Goal: Task Accomplishment & Management: Manage account settings

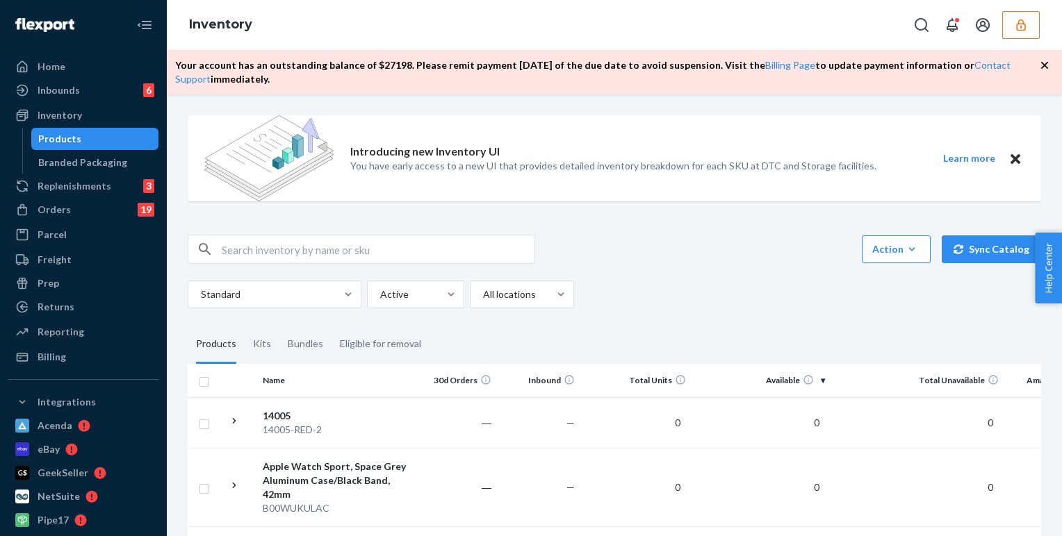
click at [765, 69] on icon "button" at bounding box center [1044, 65] width 14 height 14
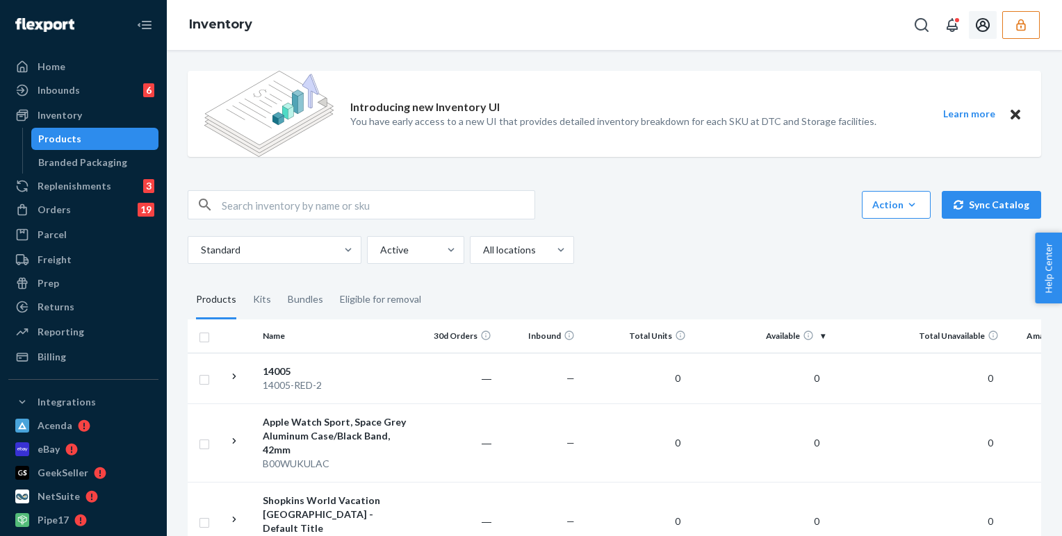
click at [765, 28] on icon "Open account menu" at bounding box center [983, 25] width 14 height 14
click at [765, 18] on icon "button" at bounding box center [1021, 25] width 14 height 14
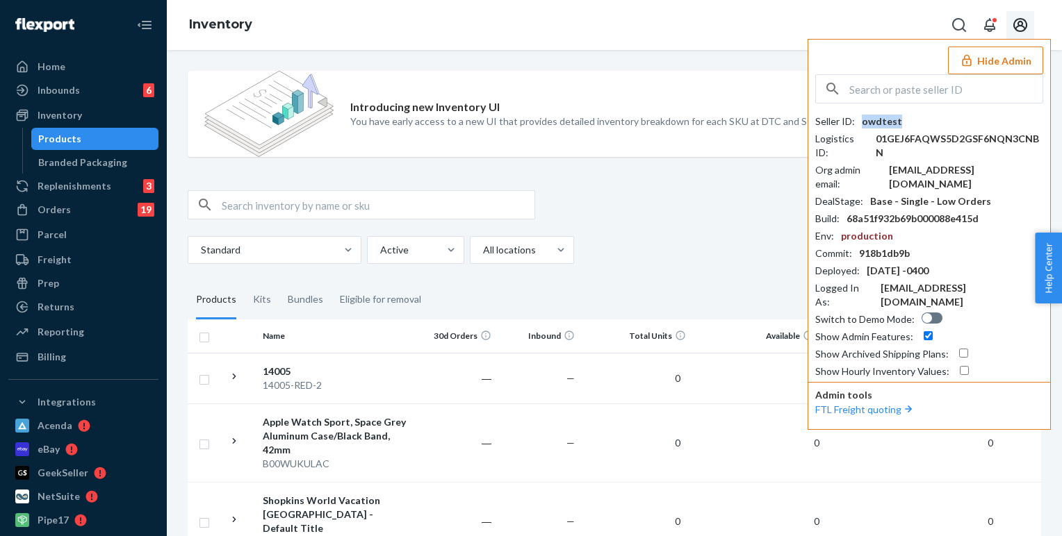
click at [765, 121] on div "owdtest" at bounding box center [882, 122] width 40 height 14
click at [72, 338] on div "Reporting" at bounding box center [61, 332] width 47 height 14
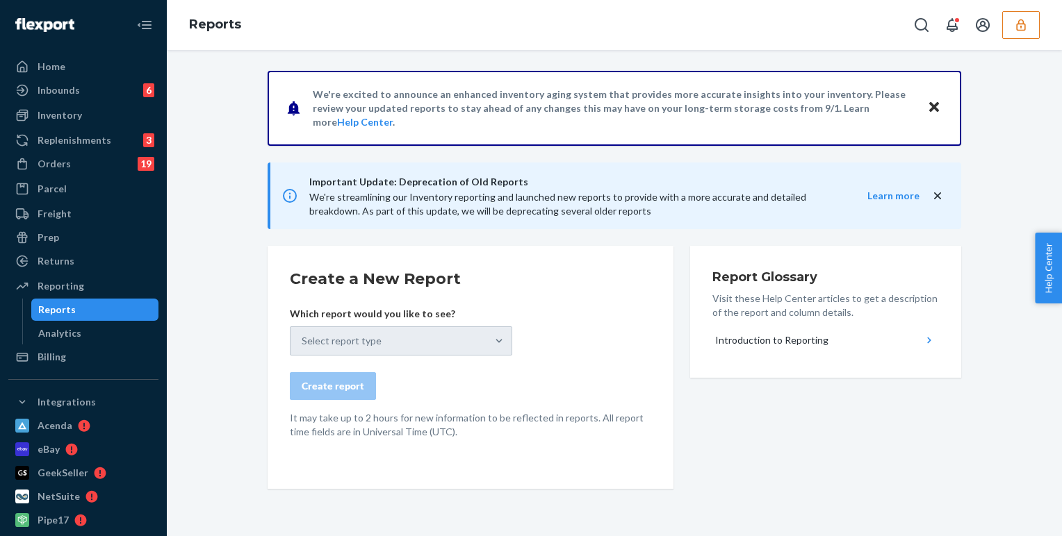
click at [473, 343] on div "Select report type" at bounding box center [401, 341] width 222 height 29
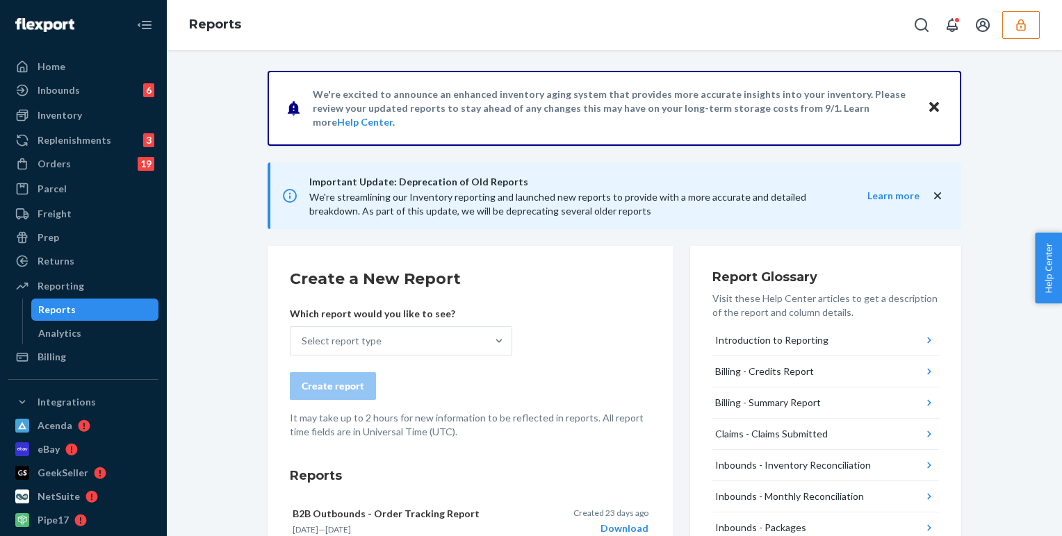
click at [765, 108] on icon "Close" at bounding box center [934, 107] width 10 height 10
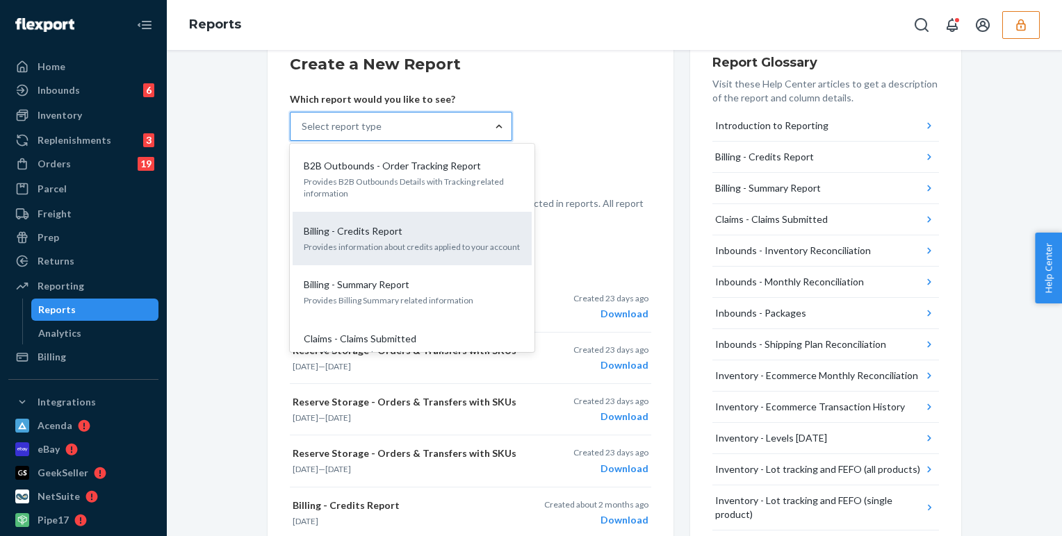
click at [393, 218] on div "Billing - Credits Report Provides information about credits applied to your acc…" at bounding box center [412, 239] width 222 height 42
click at [303, 133] on input "option Billing - Credits Report focused, 2 of 34. 34 results available. Use Up …" at bounding box center [302, 127] width 1 height 14
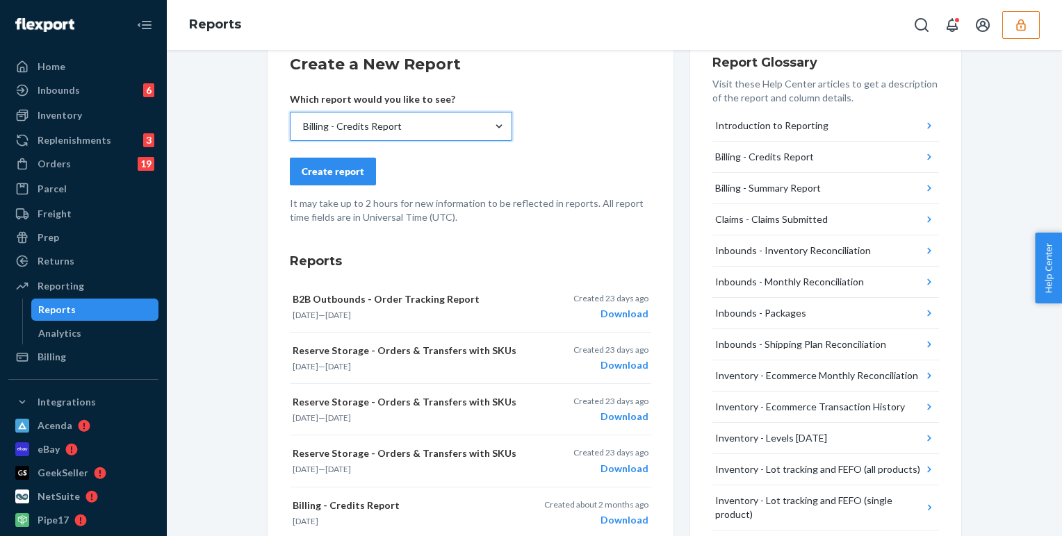
click at [333, 170] on div "Create report" at bounding box center [333, 172] width 63 height 14
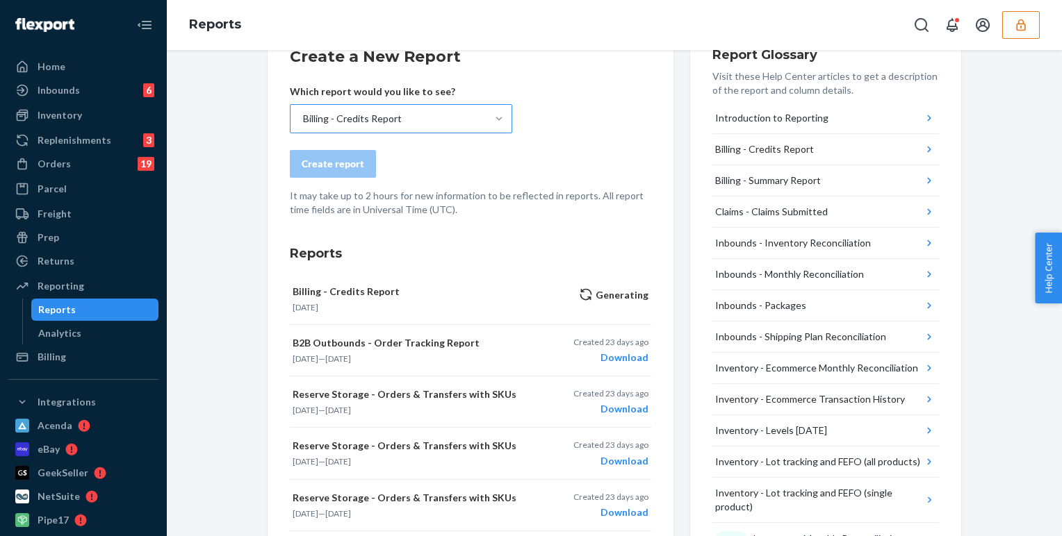
scroll to position [130, 0]
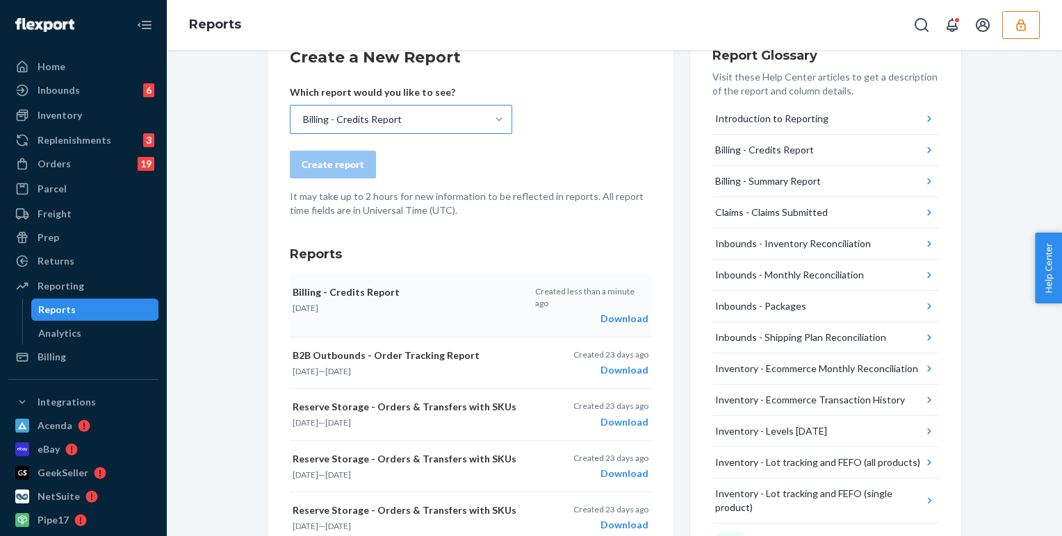
click at [621, 312] on div "Download" at bounding box center [591, 319] width 113 height 14
click at [456, 112] on div "Billing - Credits Report" at bounding box center [388, 120] width 196 height 28
click at [303, 113] on input "Billing - Credits Report" at bounding box center [302, 120] width 1 height 14
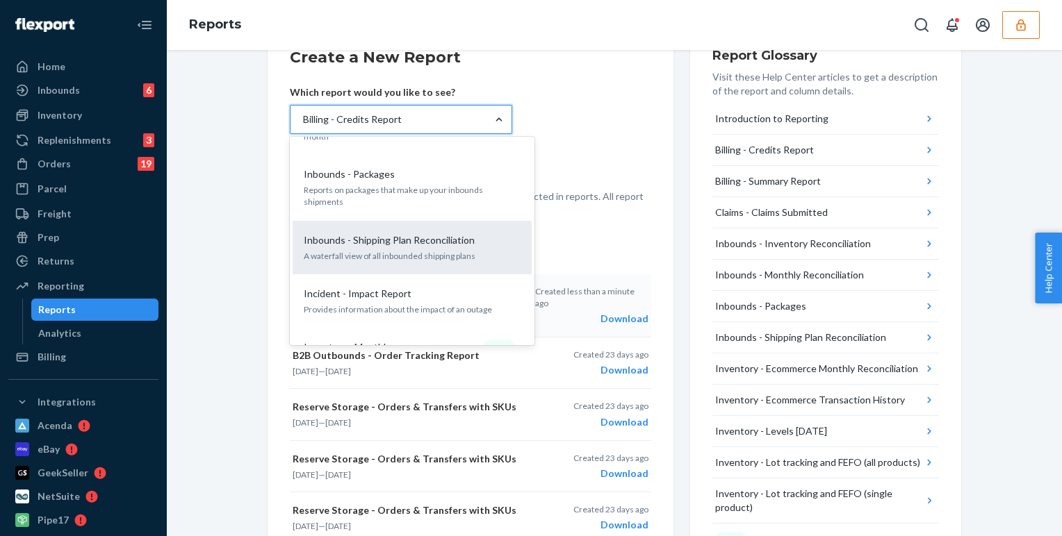
scroll to position [387, 0]
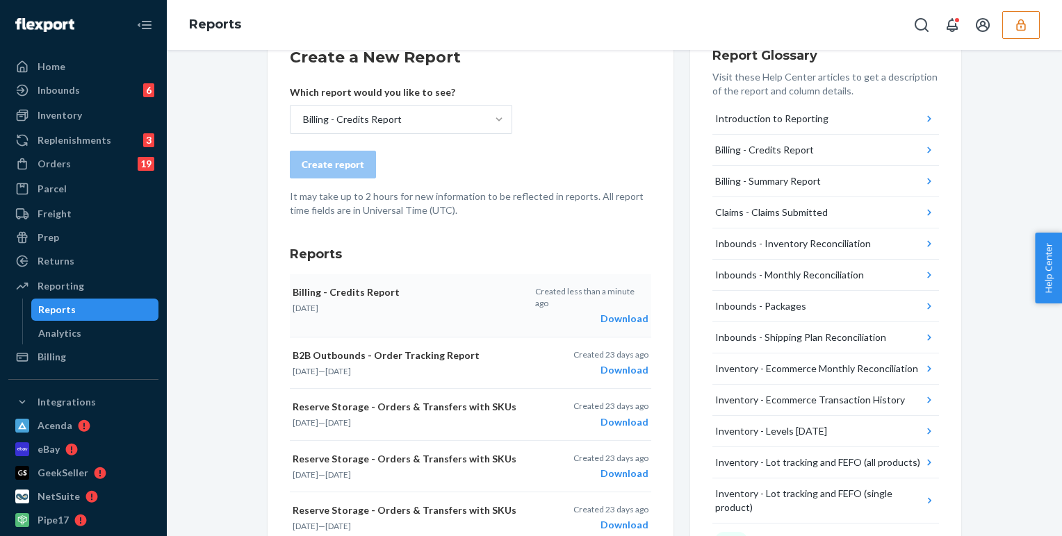
click at [73, 333] on div "Analytics" at bounding box center [59, 334] width 43 height 14
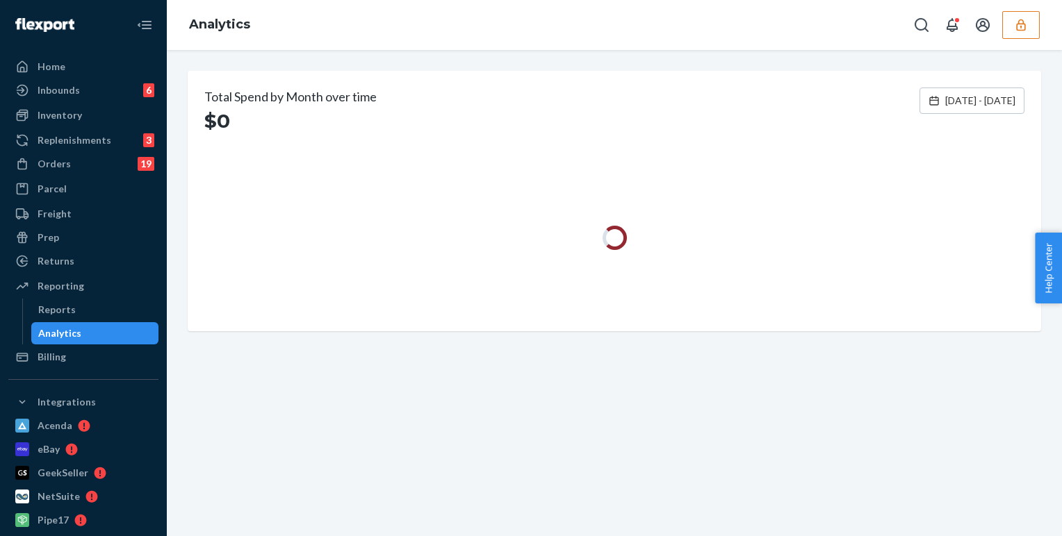
click at [337, 232] on div at bounding box center [614, 238] width 820 height 154
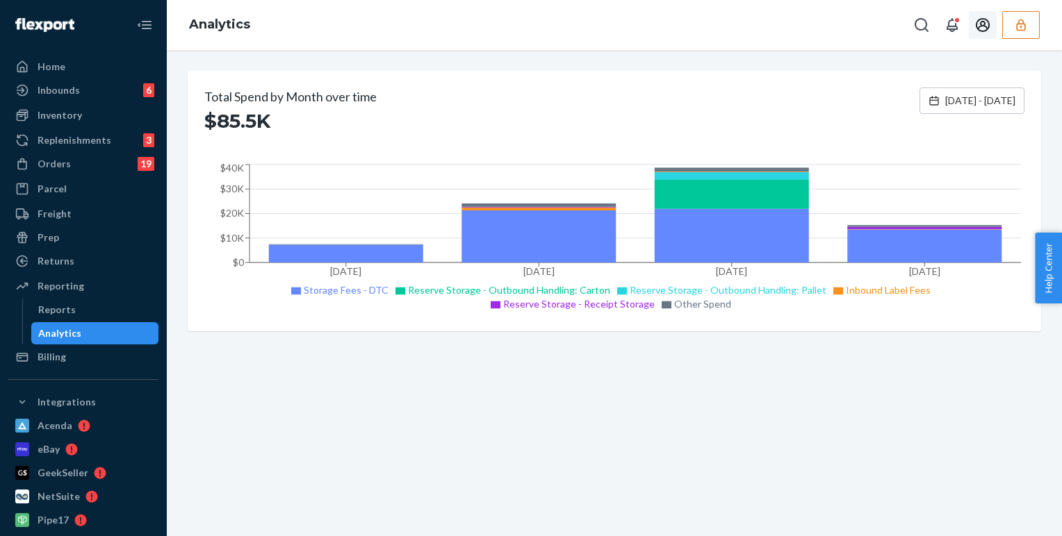
click at [765, 27] on icon "Open account menu" at bounding box center [982, 25] width 17 height 17
click at [765, 26] on button "button" at bounding box center [1021, 25] width 38 height 28
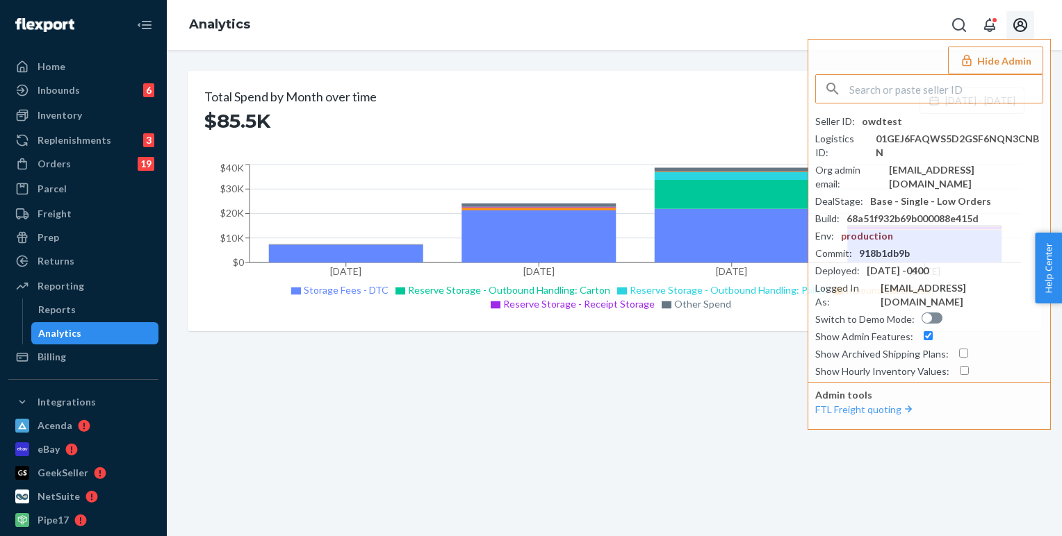
click at [500, 318] on div "Total Spend by Month over time $85.5K [DATE] - [DATE] May [DATE] [DATE] 2025 [D…" at bounding box center [614, 201] width 853 height 261
click at [397, 383] on div "Total Spend by Month over time $85.5K [DATE] - [DATE] May [DATE] [DATE] 2025 [D…" at bounding box center [614, 293] width 895 height 486
click at [444, 57] on div "Total Spend by Month over time $85.5K [DATE] - [DATE] May [DATE] [DATE] 2025 [D…" at bounding box center [614, 293] width 895 height 486
click at [765, 27] on icon "Open account menu" at bounding box center [1020, 25] width 17 height 17
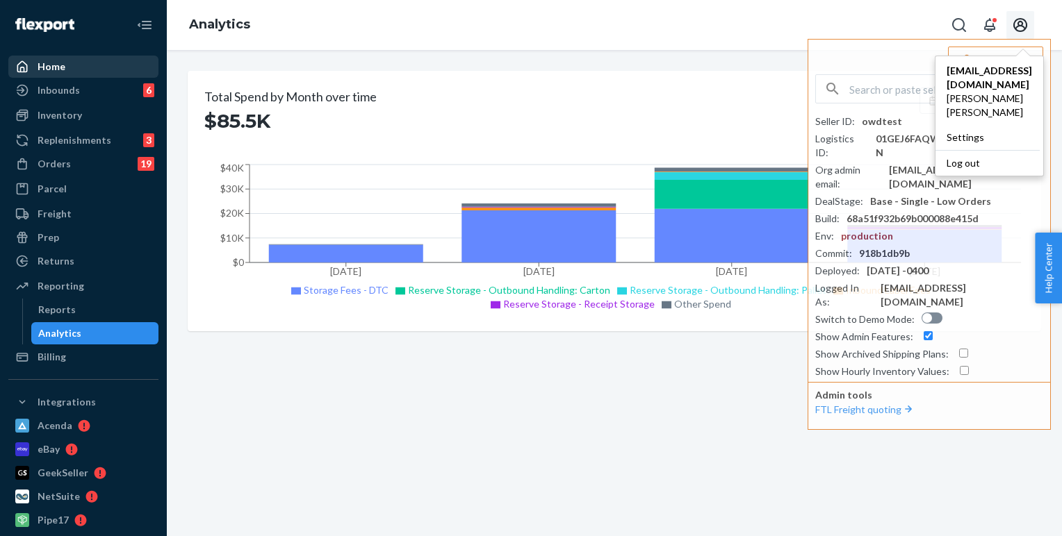
click at [69, 62] on div "Home" at bounding box center [83, 66] width 147 height 19
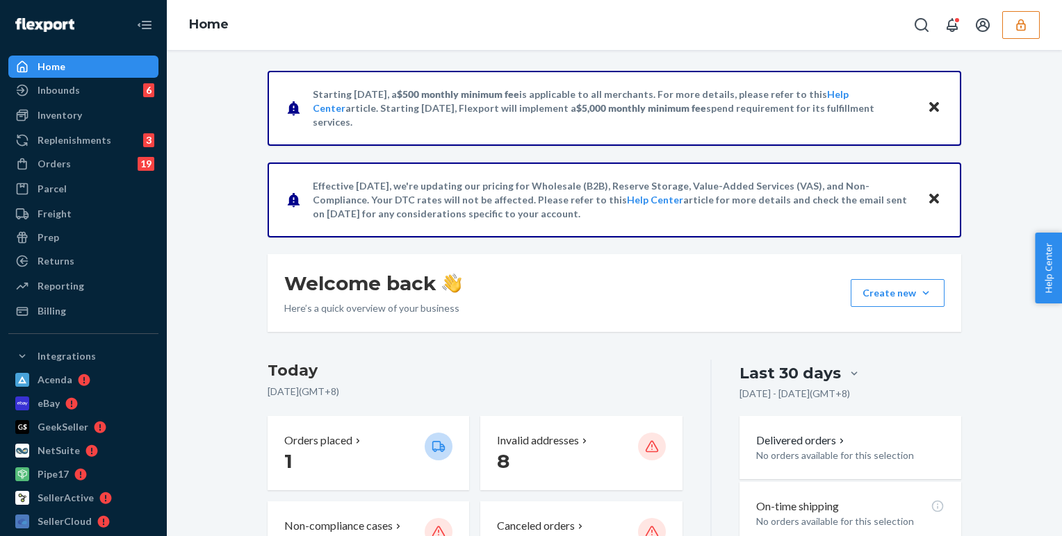
click at [765, 108] on button "Close" at bounding box center [934, 108] width 18 height 20
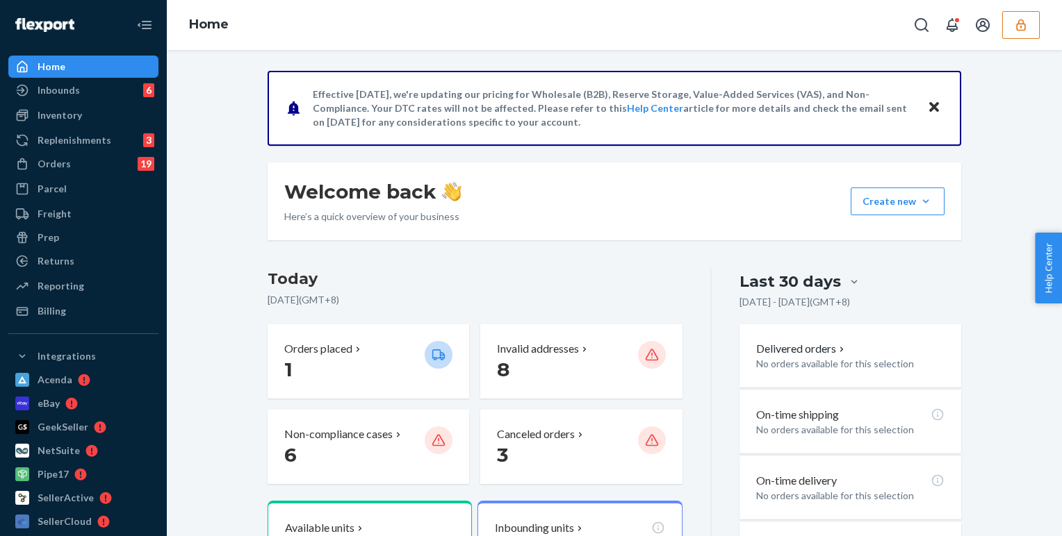
click at [765, 110] on icon "Close" at bounding box center [934, 107] width 10 height 17
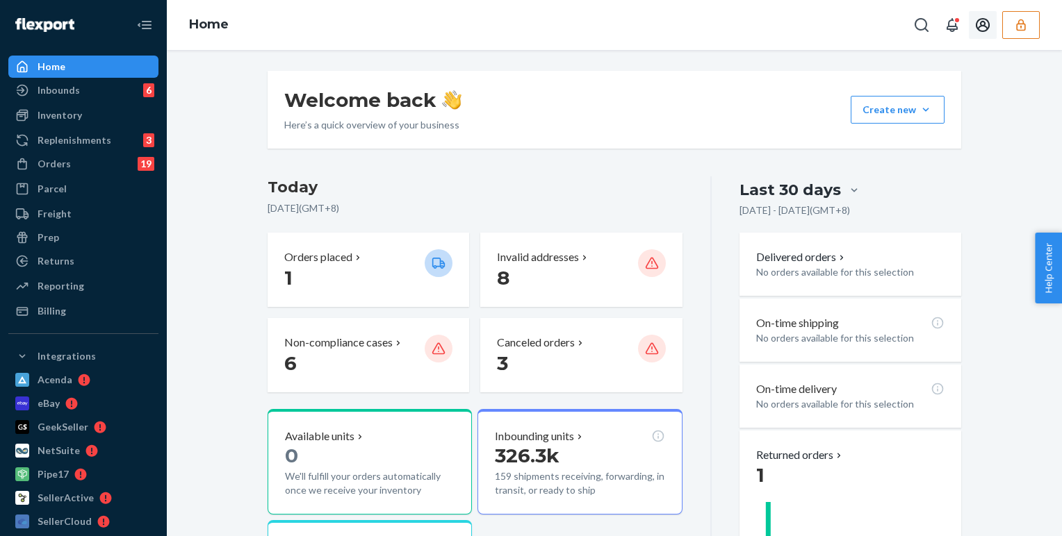
click at [765, 28] on icon "Open account menu" at bounding box center [982, 25] width 17 height 17
click at [765, 23] on icon "Open notifications" at bounding box center [952, 25] width 17 height 17
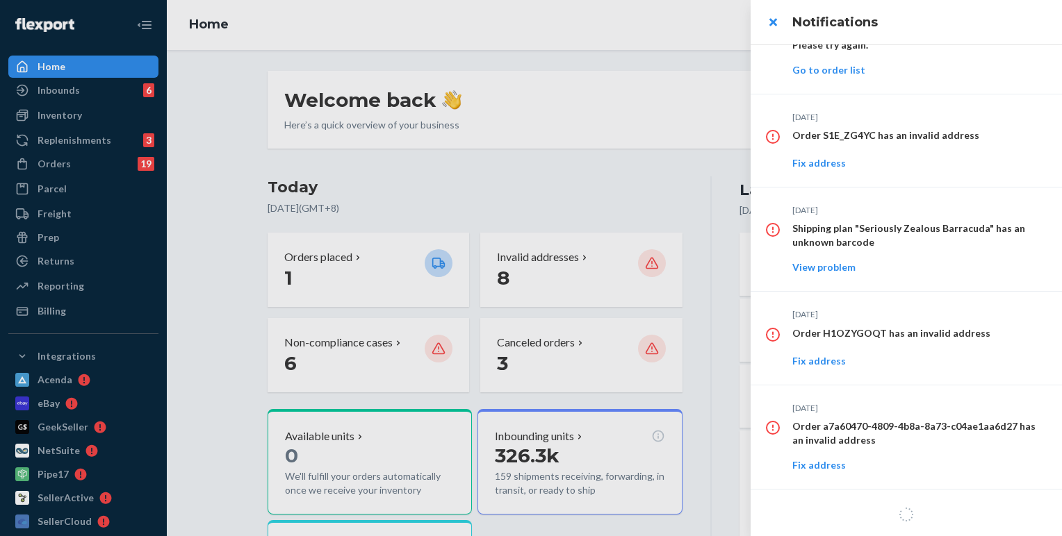
scroll to position [780, 0]
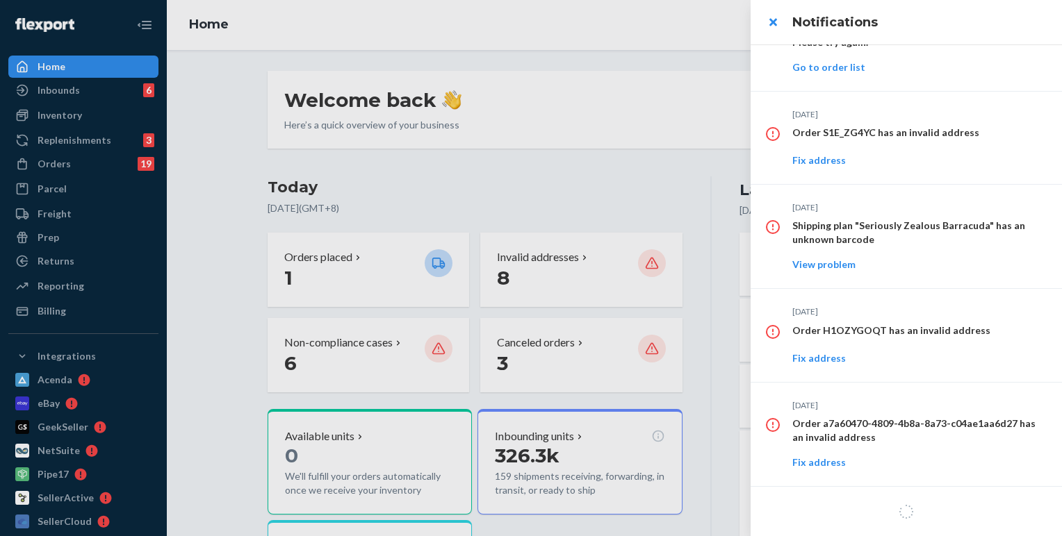
click at [70, 88] on div at bounding box center [531, 268] width 1062 height 536
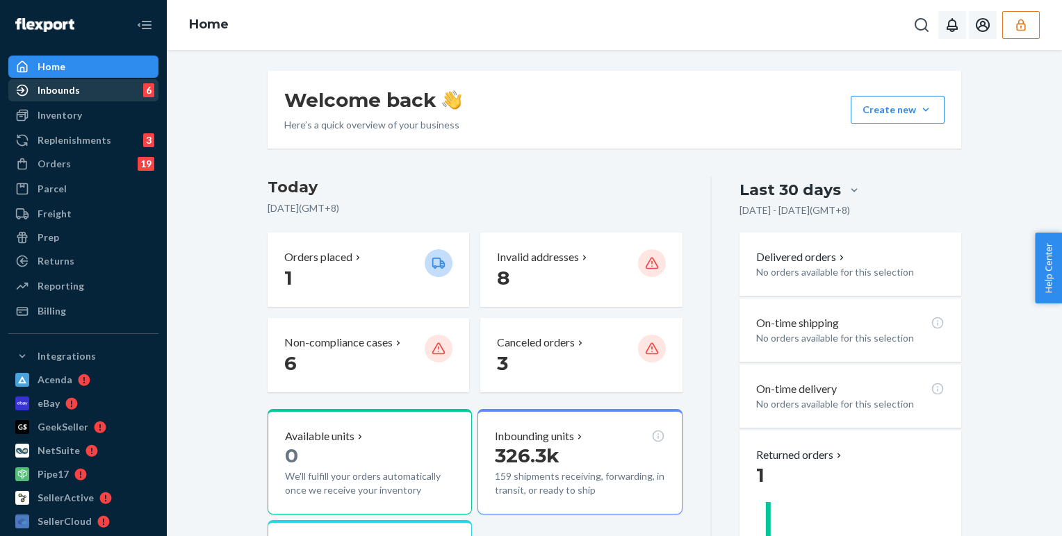
click at [65, 90] on div "Inbounds" at bounding box center [59, 90] width 42 height 14
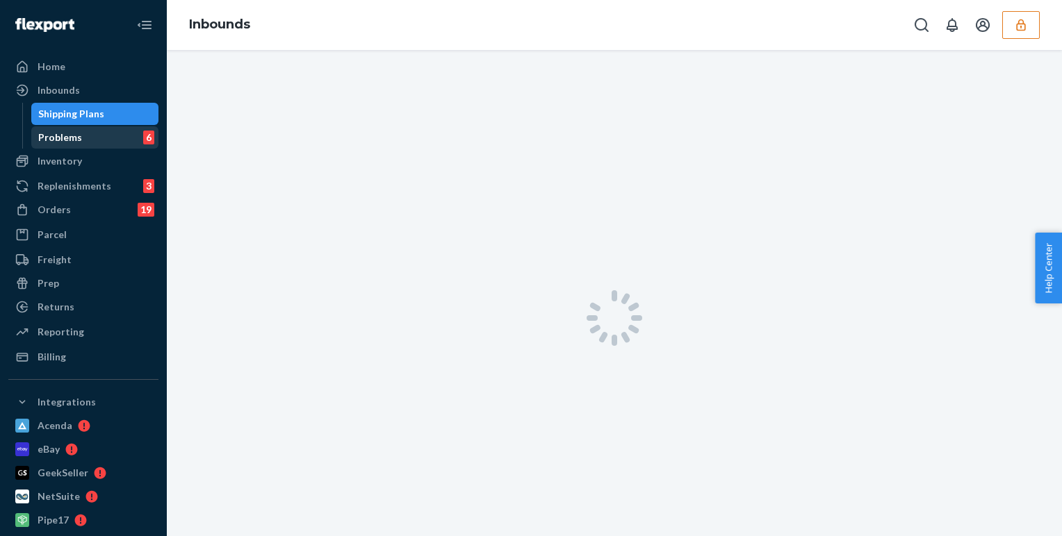
click at [124, 140] on div "Problems 6" at bounding box center [95, 137] width 125 height 19
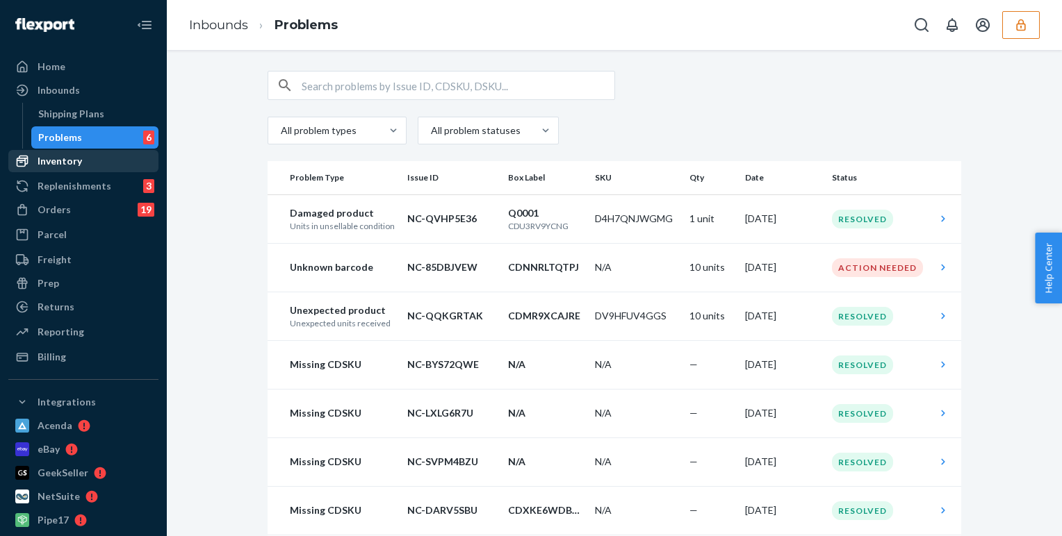
click at [63, 163] on div "Inventory" at bounding box center [60, 161] width 44 height 14
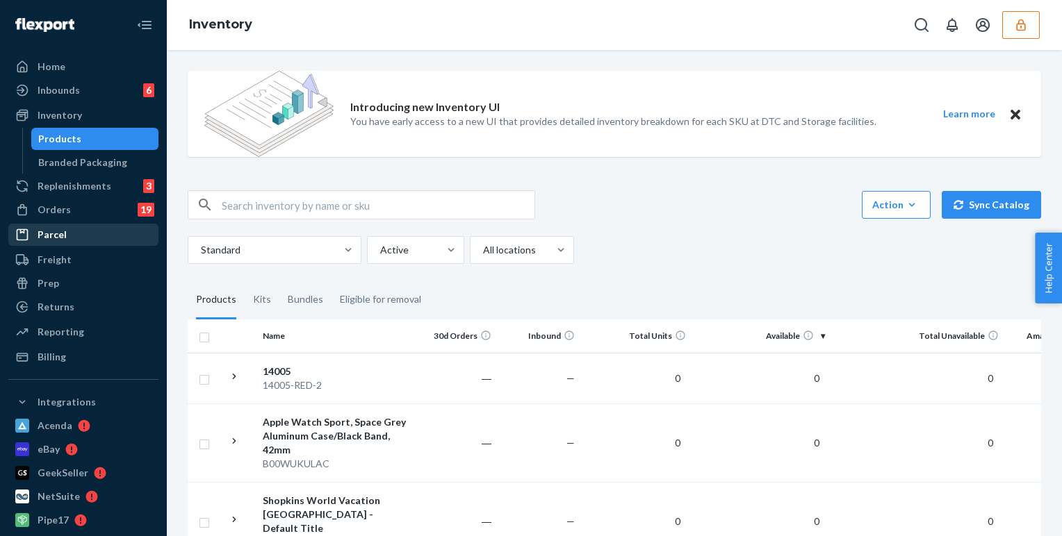
click at [63, 235] on div "Parcel" at bounding box center [52, 235] width 29 height 14
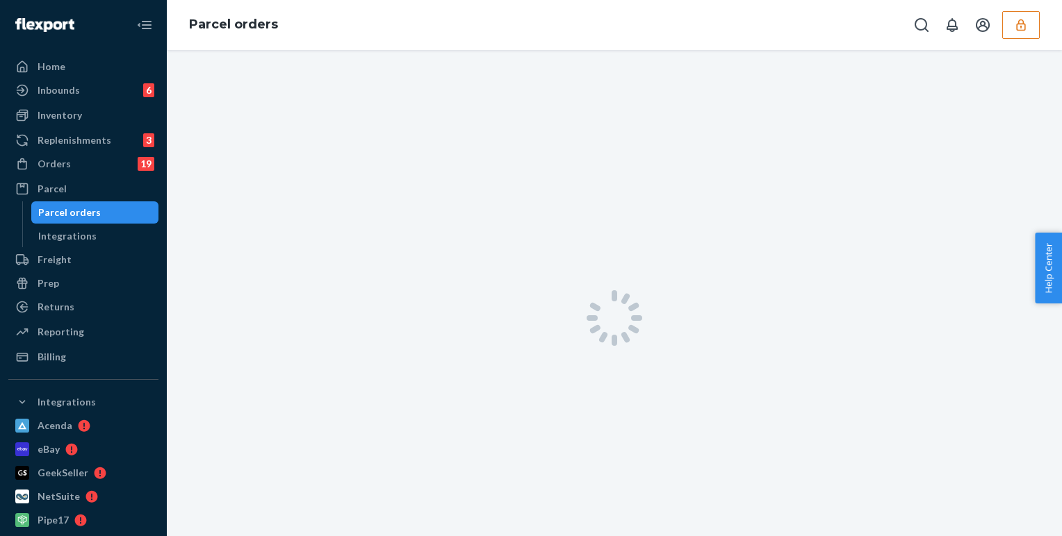
click at [69, 26] on img at bounding box center [44, 25] width 59 height 14
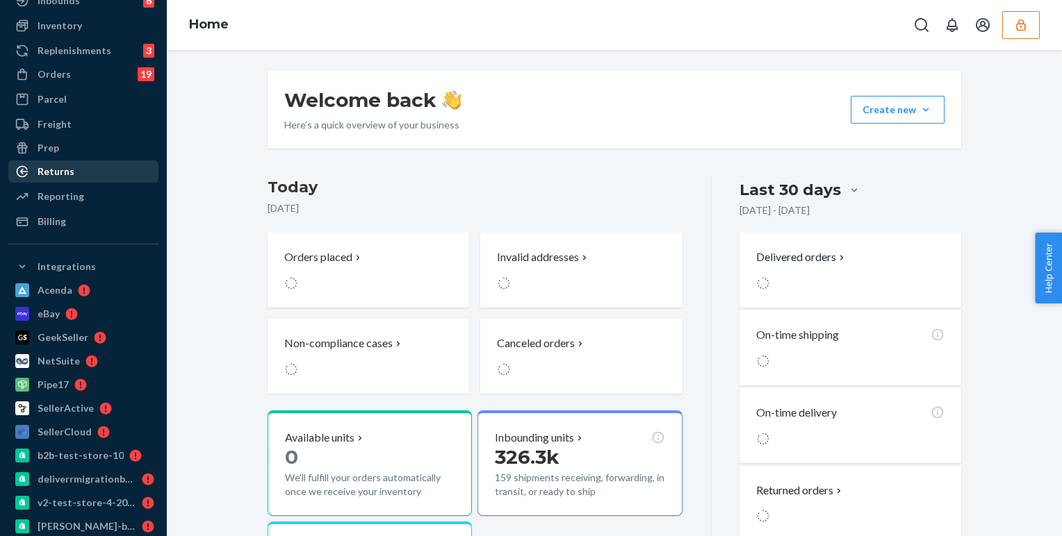
scroll to position [174, 0]
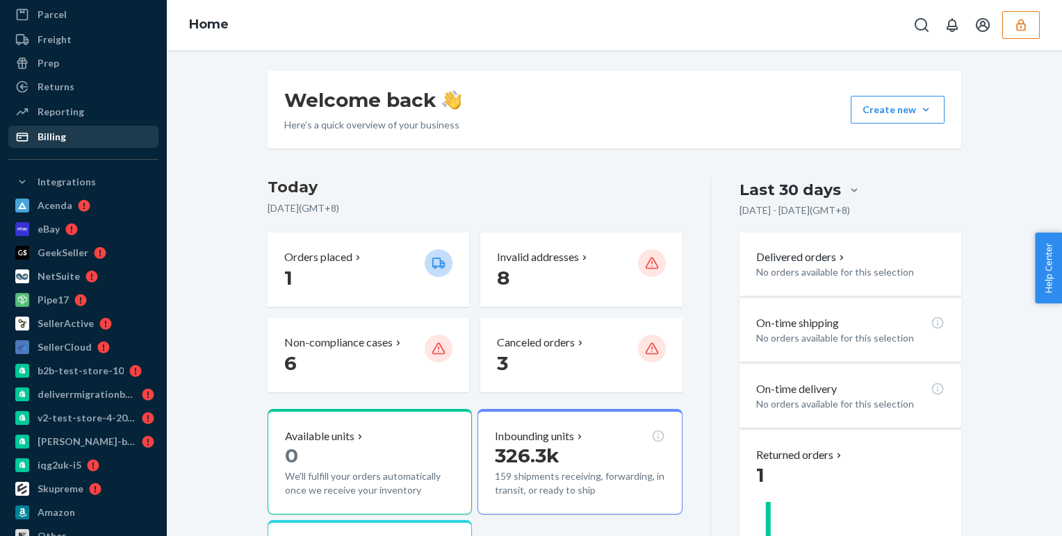
click at [73, 145] on div "Billing" at bounding box center [83, 136] width 147 height 19
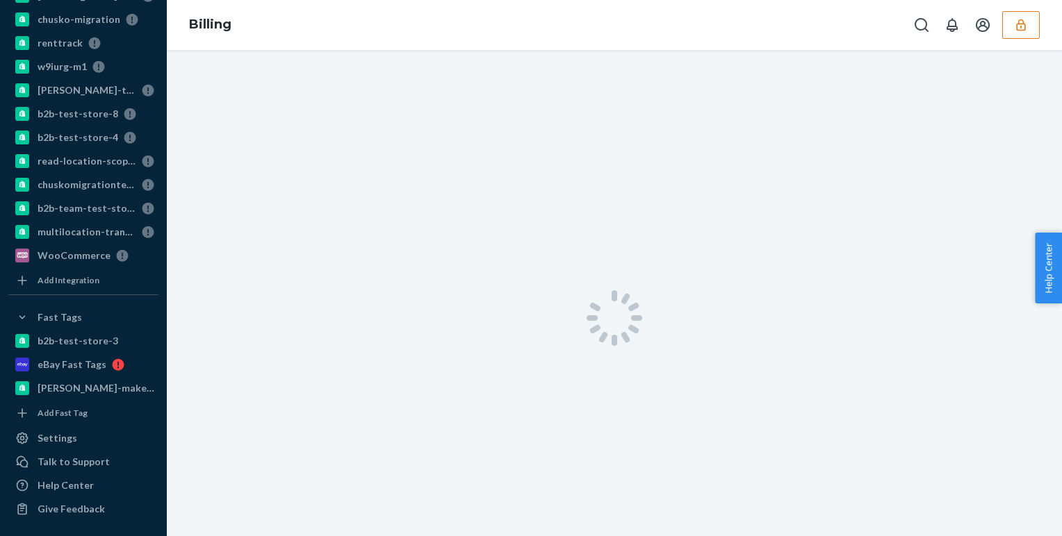
scroll to position [999, 0]
click at [60, 443] on div "Settings" at bounding box center [58, 438] width 40 height 14
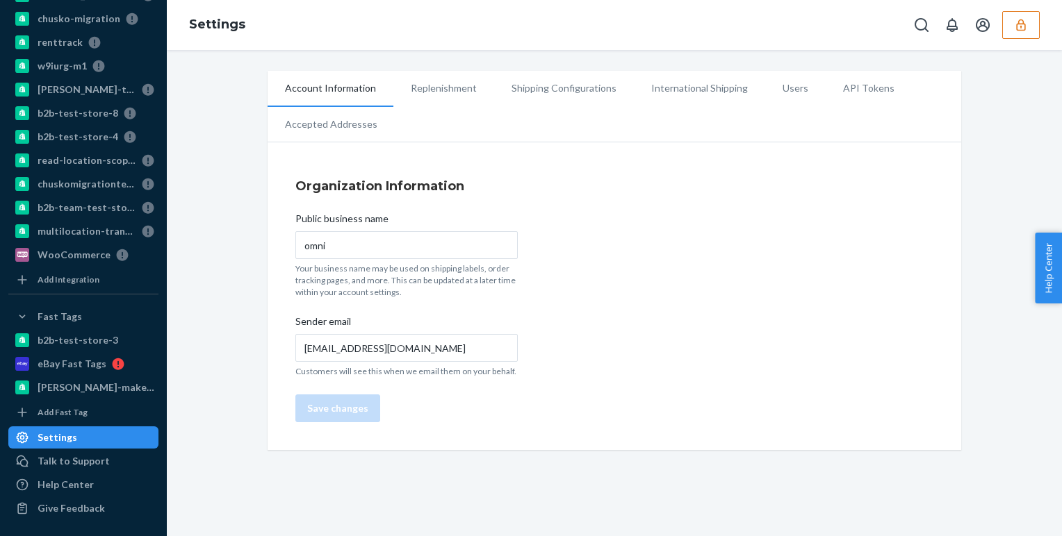
click at [765, 92] on li "Users" at bounding box center [795, 88] width 60 height 35
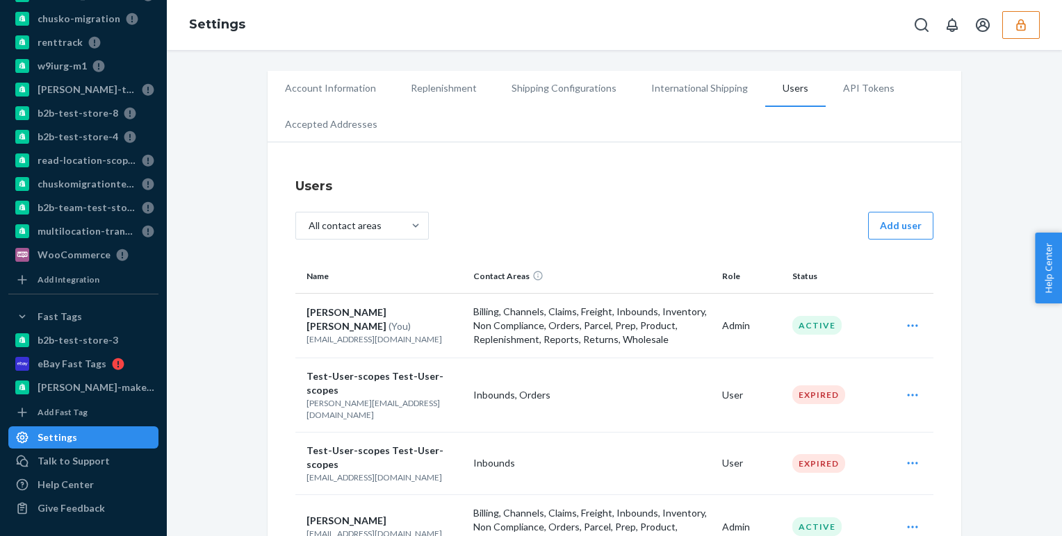
click at [325, 83] on li "Account Information" at bounding box center [331, 88] width 126 height 35
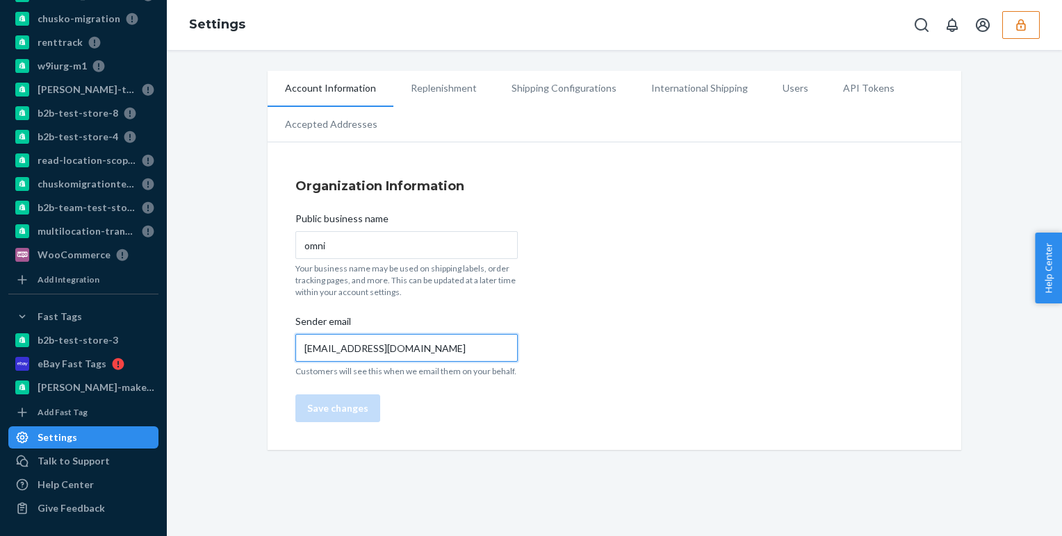
drag, startPoint x: 420, startPoint y: 355, endPoint x: 306, endPoint y: 343, distance: 114.6
click at [306, 343] on input "[EMAIL_ADDRESS][DOMAIN_NAME]" at bounding box center [406, 348] width 222 height 28
click at [730, 157] on div "Organization Information Public business name omni Your business name may be us…" at bounding box center [615, 299] width 694 height 301
click at [765, 88] on li "Users" at bounding box center [795, 88] width 60 height 35
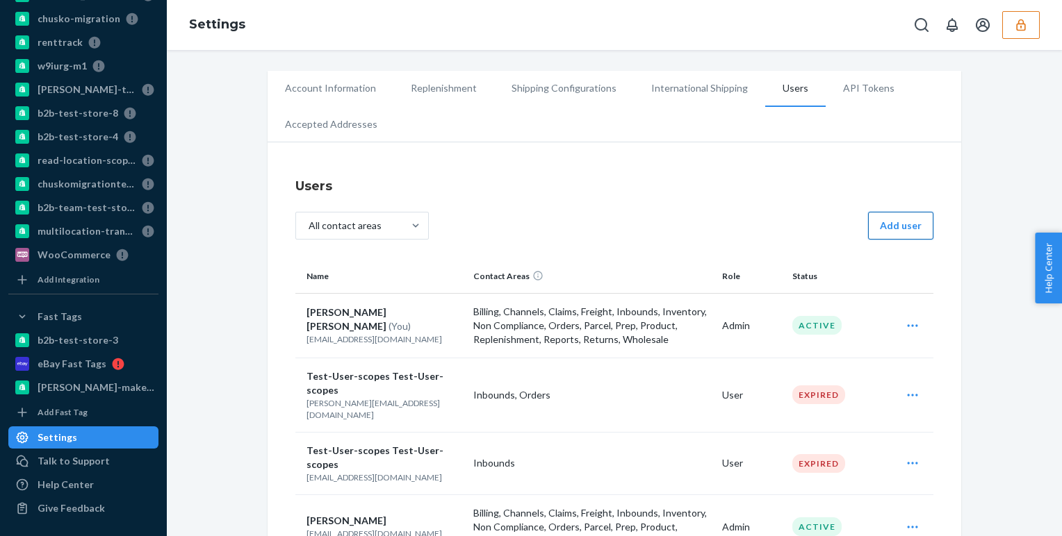
click at [765, 224] on button "Add user" at bounding box center [900, 226] width 65 height 28
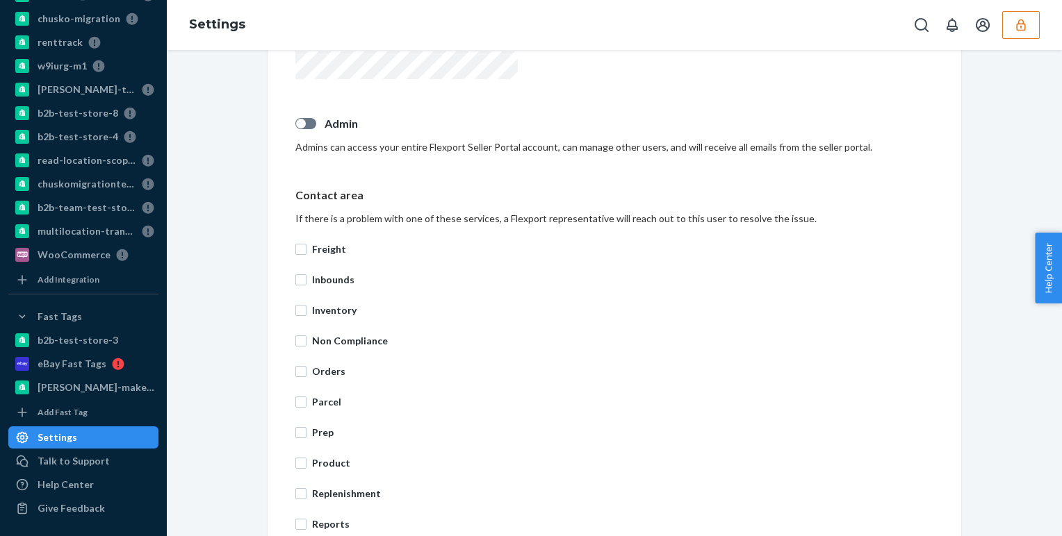
scroll to position [504, 0]
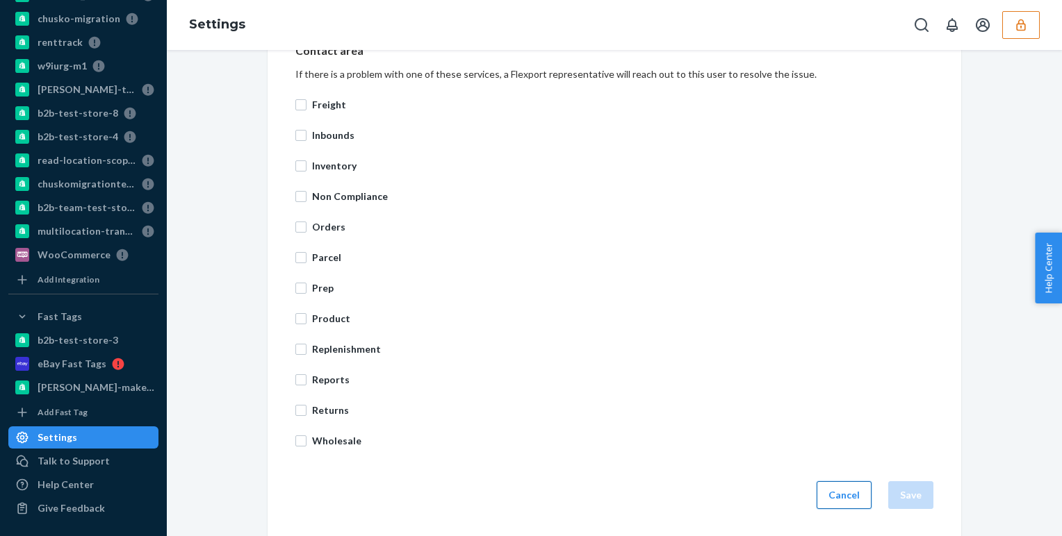
click at [765, 500] on button "Cancel" at bounding box center [843, 496] width 55 height 28
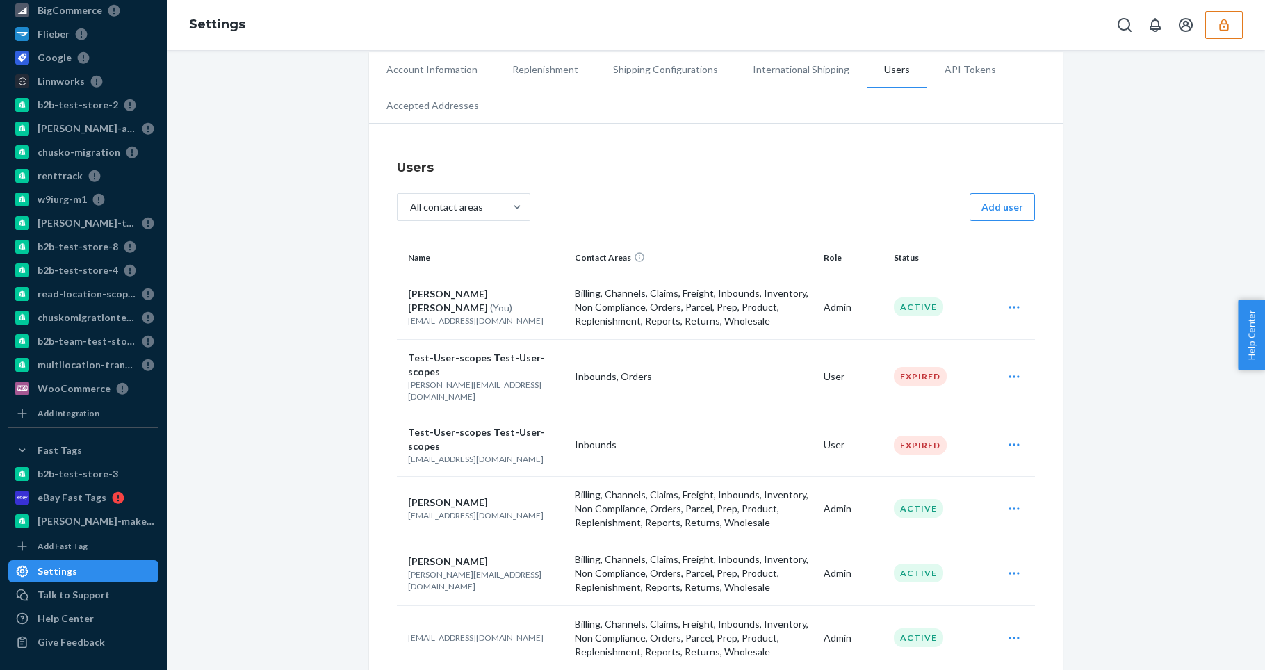
scroll to position [866, 0]
